Goal: Find specific page/section: Find specific page/section

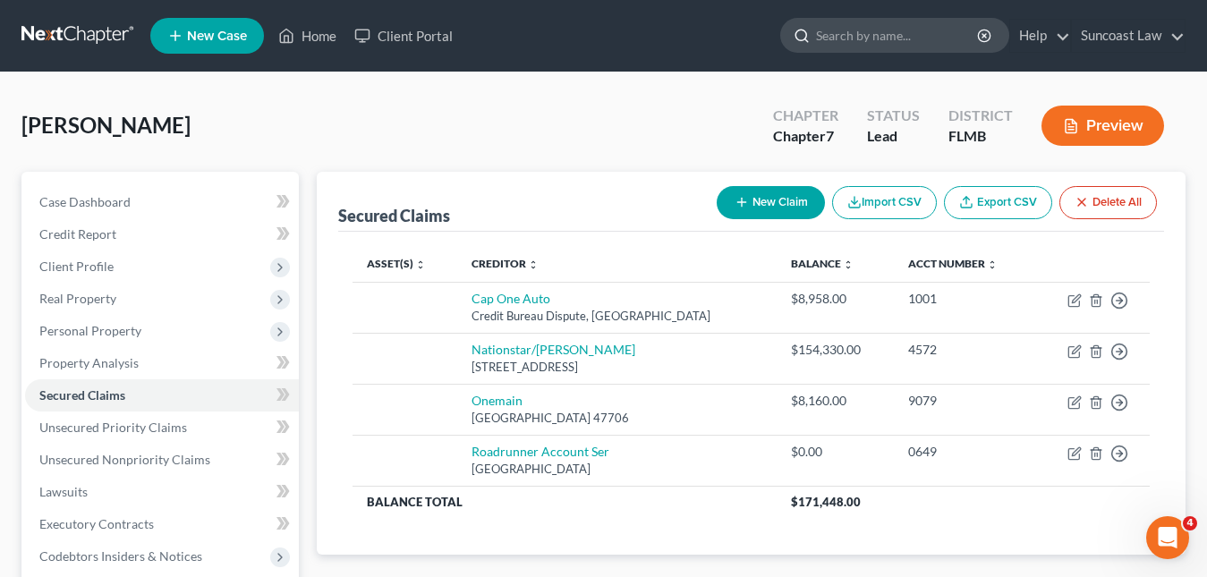
click at [827, 47] on input "search" at bounding box center [898, 35] width 164 height 33
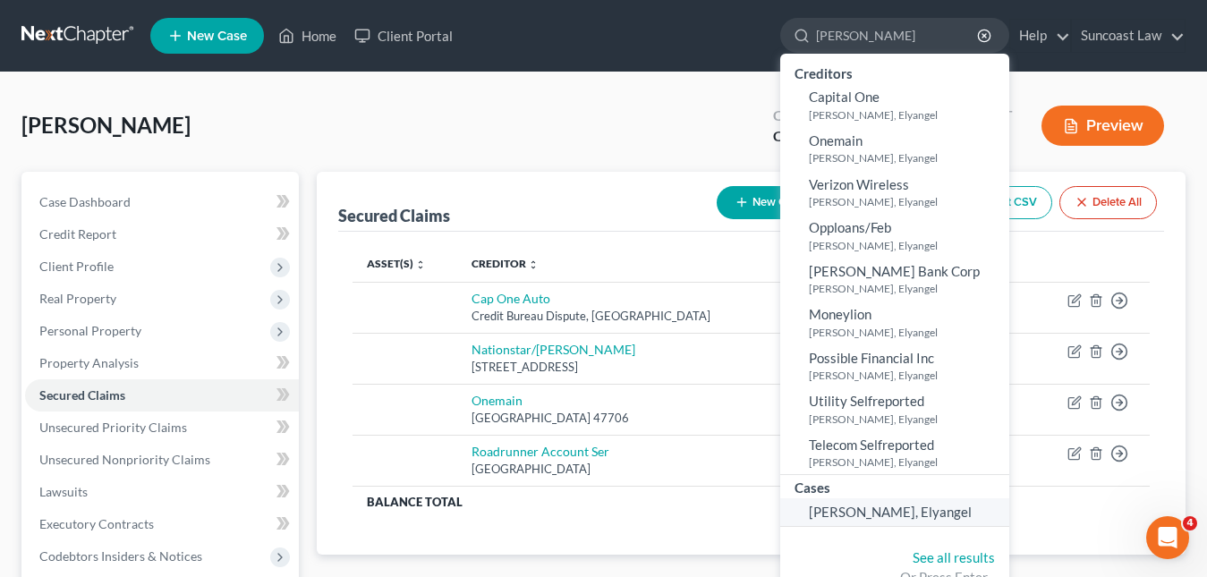
type input "[PERSON_NAME]"
click at [863, 507] on span "[PERSON_NAME], Elyangel" at bounding box center [890, 512] width 163 height 16
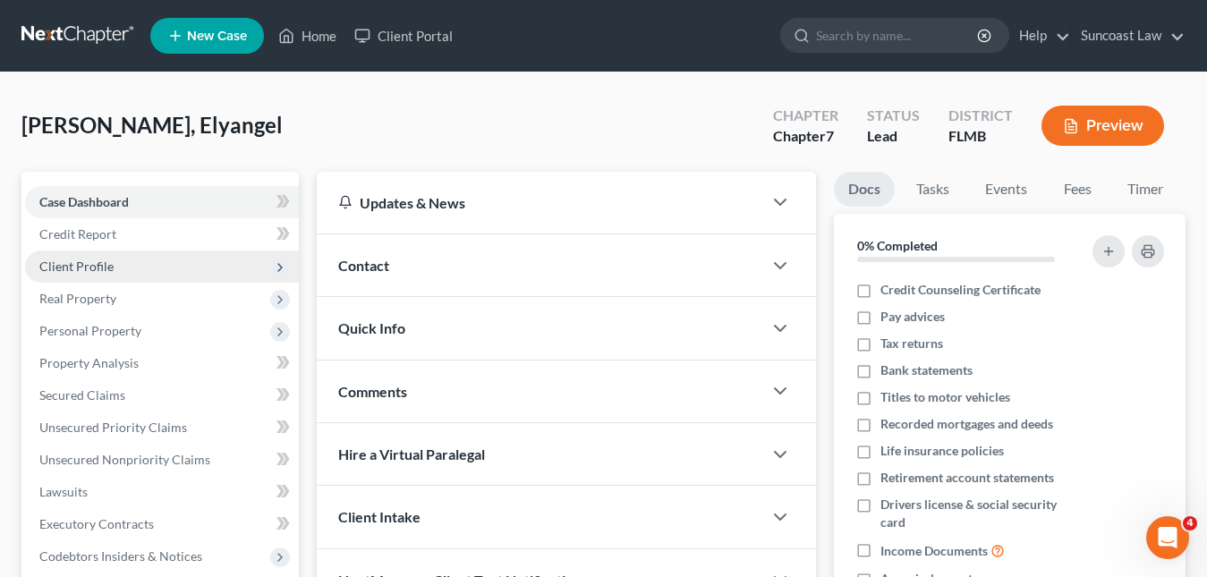
click at [89, 270] on span "Client Profile" at bounding box center [76, 266] width 74 height 15
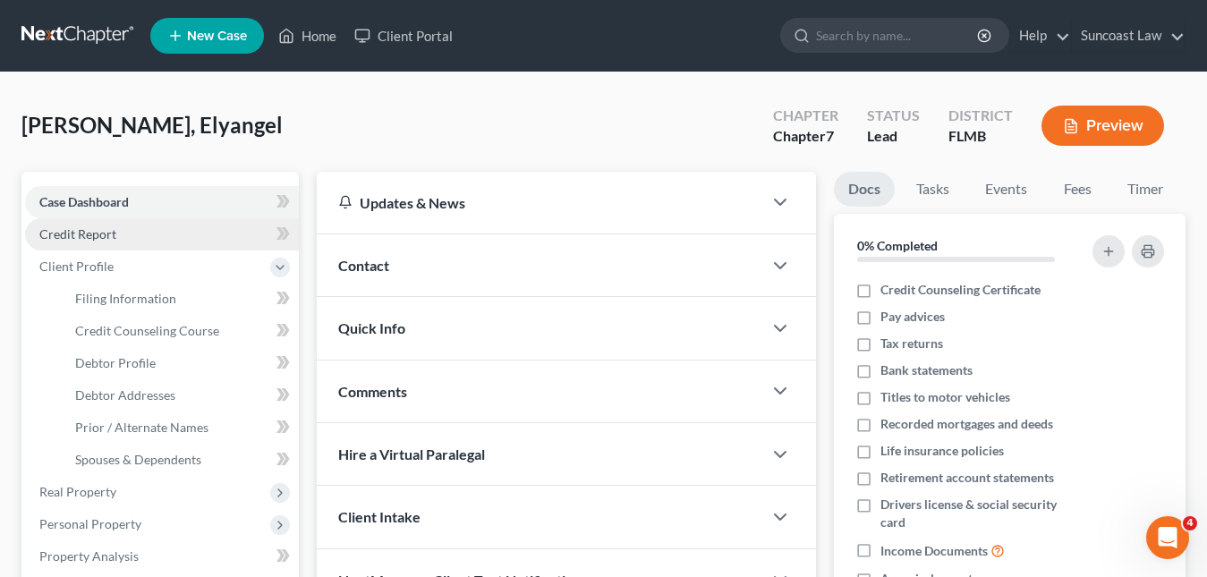
click at [110, 235] on span "Credit Report" at bounding box center [77, 233] width 77 height 15
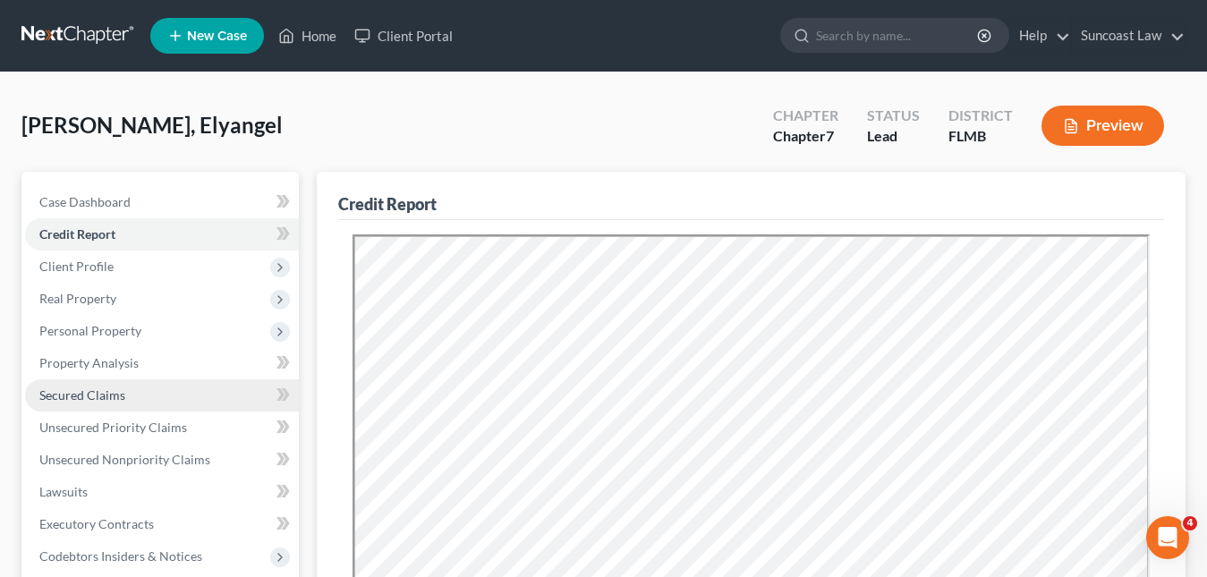
click at [115, 389] on span "Secured Claims" at bounding box center [82, 394] width 86 height 15
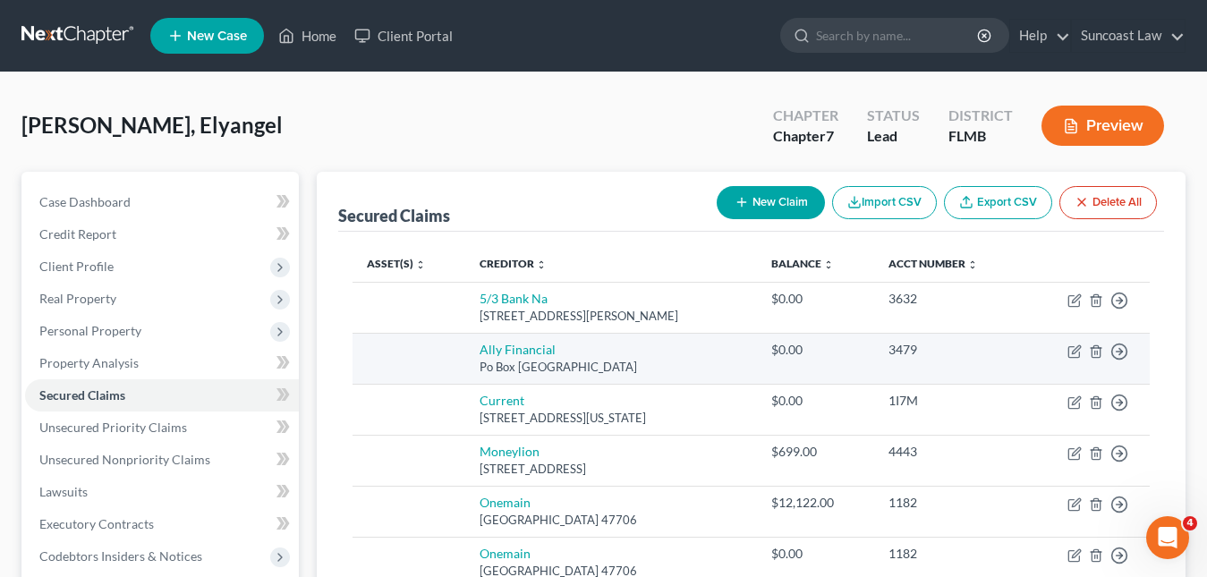
scroll to position [89, 0]
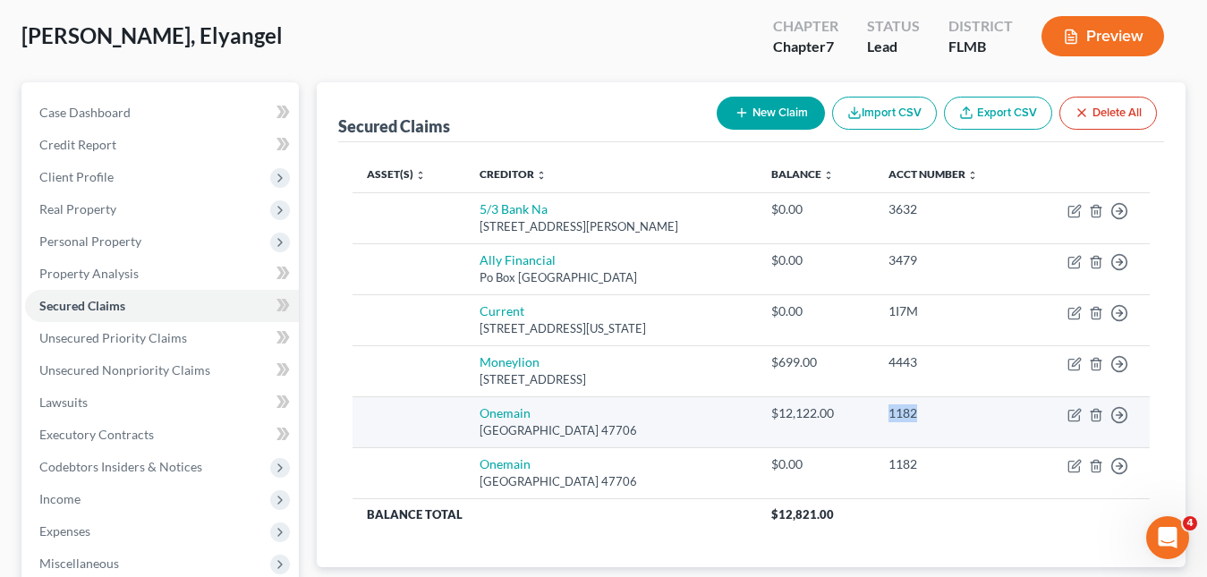
drag, startPoint x: 947, startPoint y: 409, endPoint x: 890, endPoint y: 417, distance: 57.0
click at [890, 417] on td "1182" at bounding box center [949, 421] width 151 height 51
copy div "1182"
